Goal: Task Accomplishment & Management: Use online tool/utility

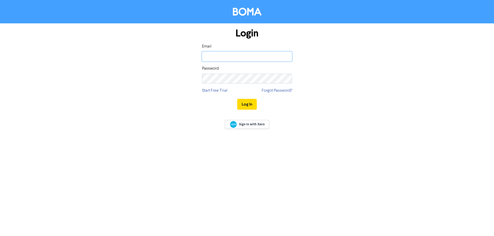
click at [226, 53] on input "email" at bounding box center [247, 57] width 90 height 10
type input "[EMAIL_ADDRESS][DOMAIN_NAME]"
click at [237, 99] on button "Log In" at bounding box center [247, 104] width 20 height 11
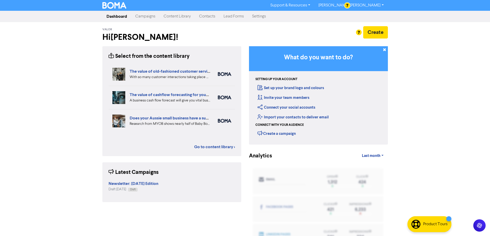
click at [146, 18] on link "Campaigns" at bounding box center [145, 16] width 28 height 10
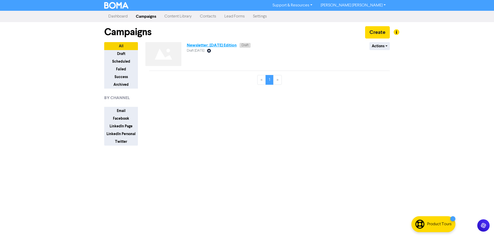
click at [219, 47] on link "Newsletter: [DATE] Edition" at bounding box center [212, 45] width 50 height 5
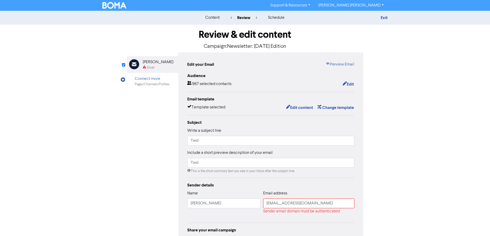
scroll to position [50, 0]
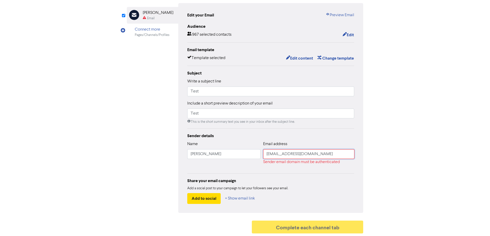
drag, startPoint x: 321, startPoint y: 155, endPoint x: 210, endPoint y: 151, distance: 111.7
click at [210, 151] on div "Name [PERSON_NAME] Email address [EMAIL_ADDRESS][DOMAIN_NAME] Sender email doma…" at bounding box center [270, 155] width 167 height 28
click at [149, 115] on div "Email Created with Sketch. [PERSON_NAME] Email Connect more Pages/Channels/Prof…" at bounding box center [245, 108] width 237 height 210
click at [445, 167] on div "content review schedule Exit Review & edit content Campaign: Newsletter: [DATE]…" at bounding box center [245, 98] width 490 height 275
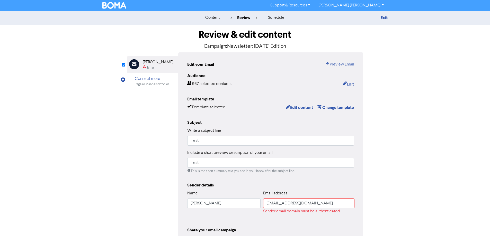
click at [73, 52] on div "content review schedule Exit Review & edit content Campaign: Newsletter: [DATE]…" at bounding box center [245, 148] width 490 height 275
